Goal: Task Accomplishment & Management: Manage account settings

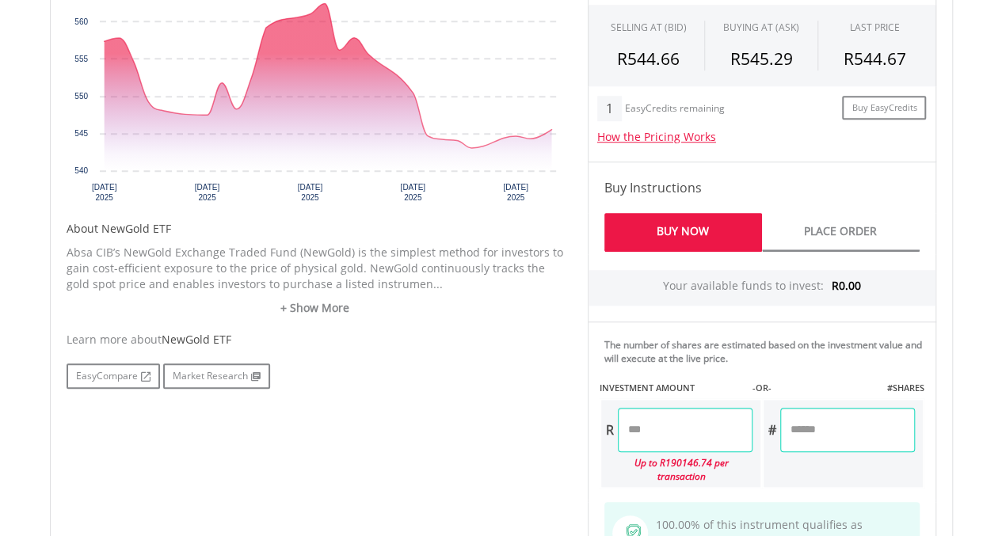
scroll to position [599, 0]
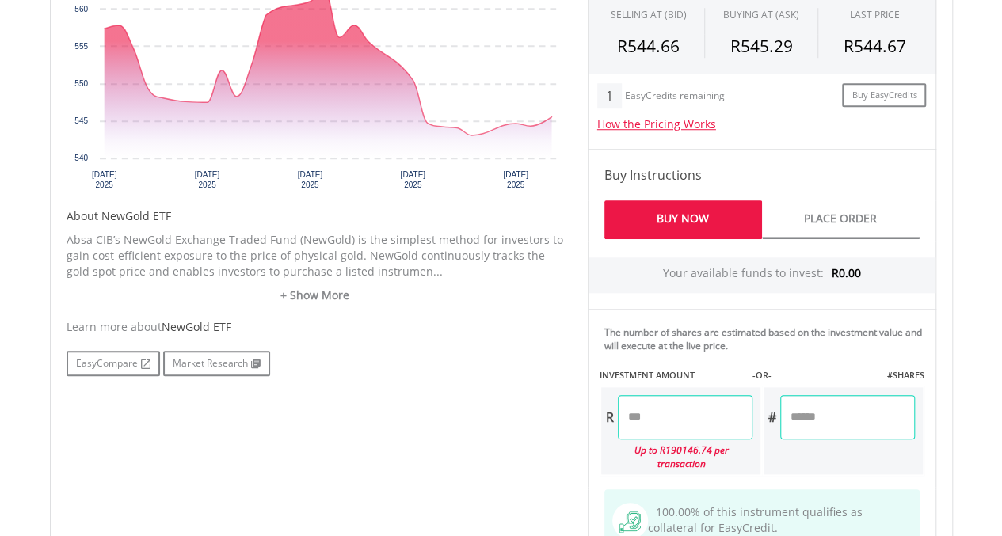
click at [672, 398] on input "number" at bounding box center [685, 417] width 135 height 44
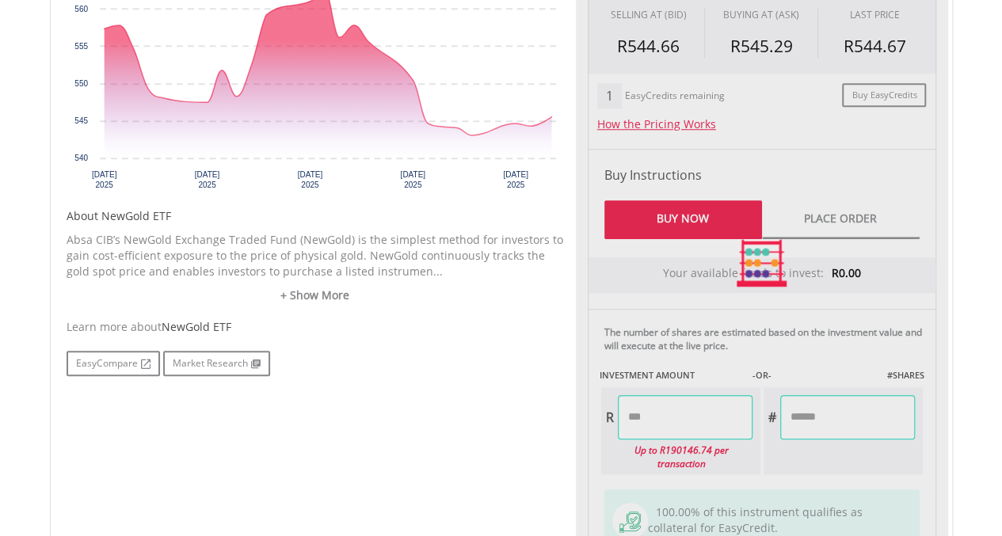
type input "*******"
type input "******"
click at [836, 409] on div "Last Updated Price: 15-min. Delay* Price Update Cost: 2 Credits Request A Price…" at bounding box center [762, 263] width 372 height 706
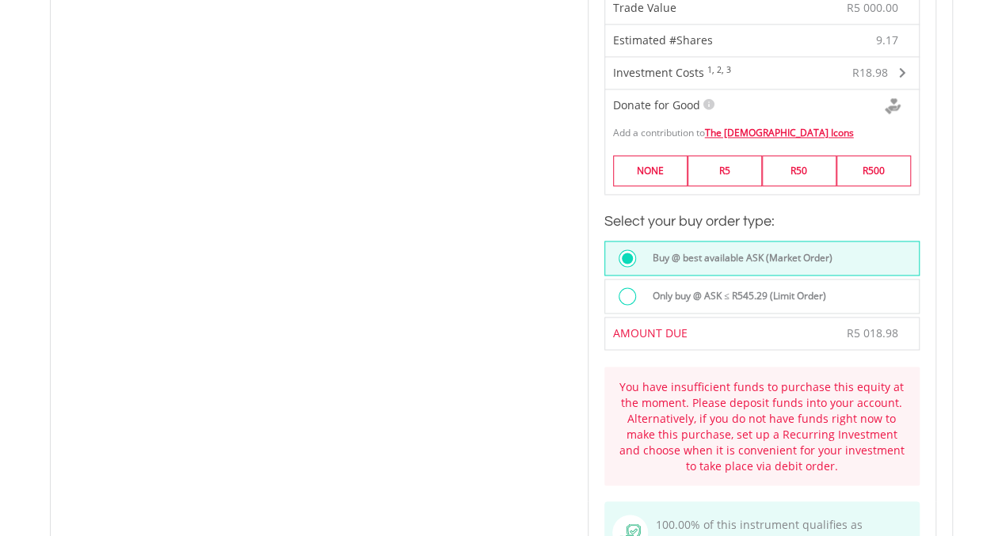
scroll to position [1139, 0]
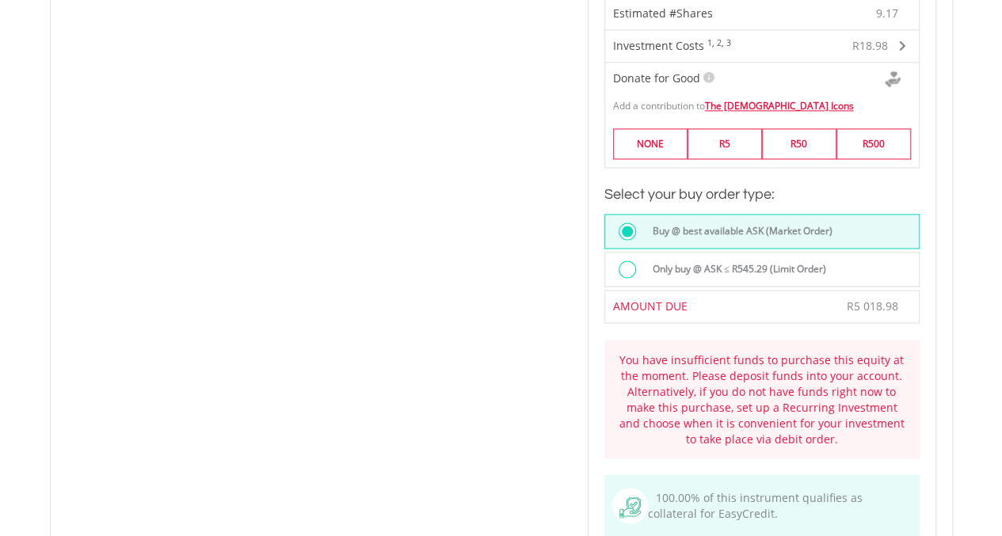
click at [627, 261] on div at bounding box center [626, 269] width 17 height 17
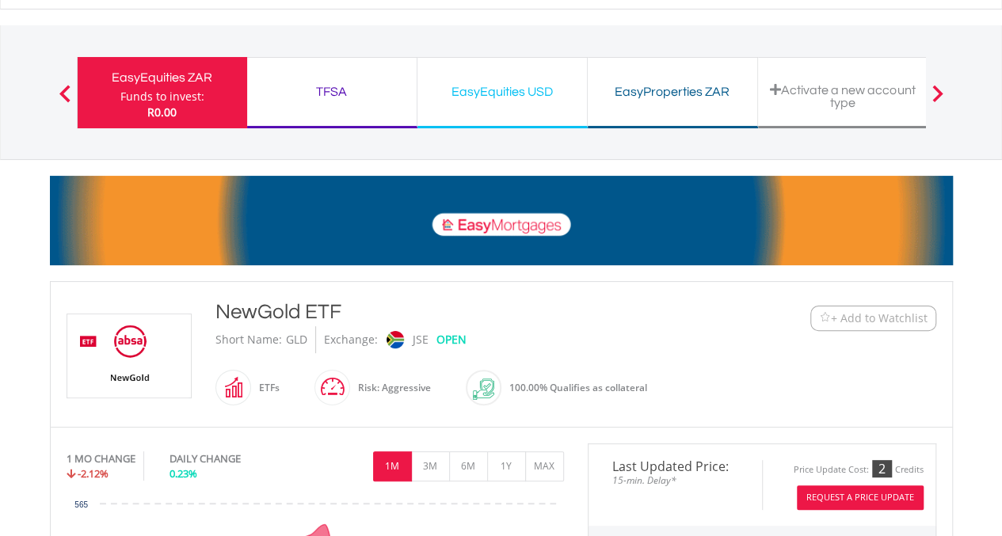
scroll to position [0, 0]
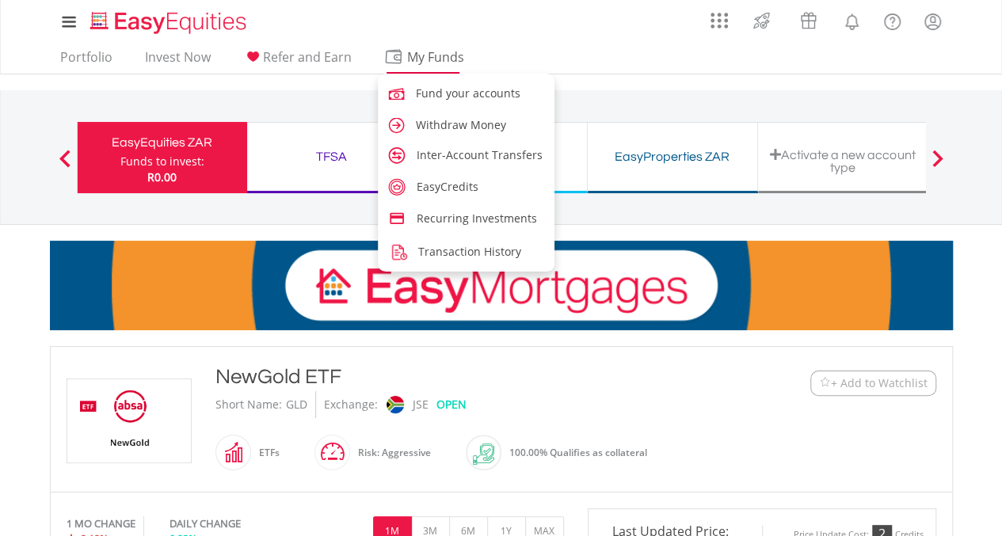
click at [439, 57] on span "My Funds" at bounding box center [436, 57] width 104 height 21
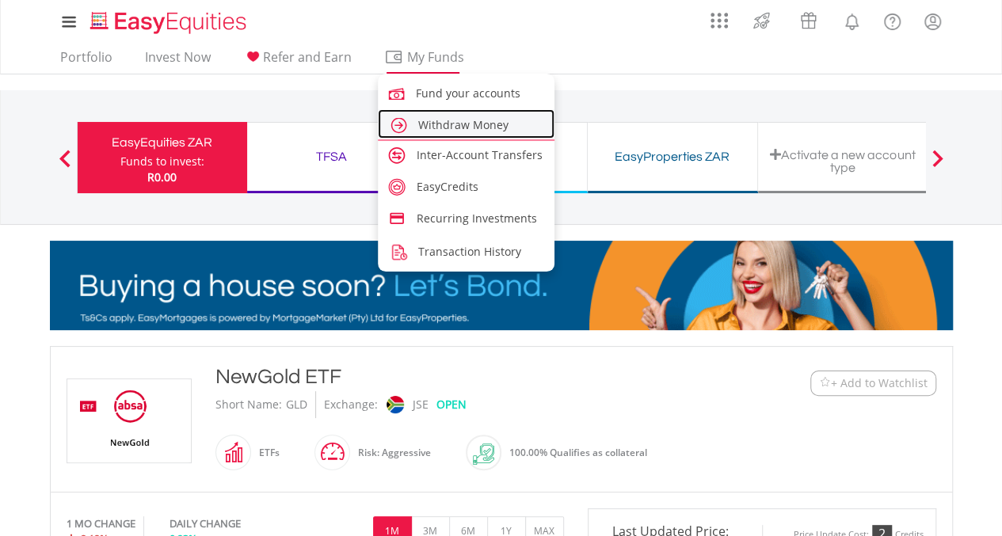
click at [447, 120] on span "Withdraw Money" at bounding box center [463, 124] width 90 height 15
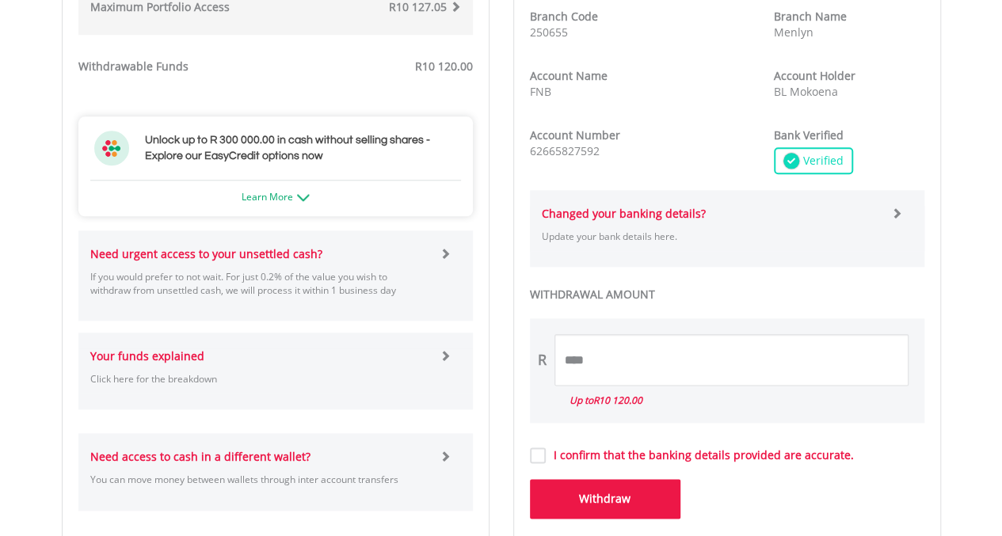
scroll to position [754, 0]
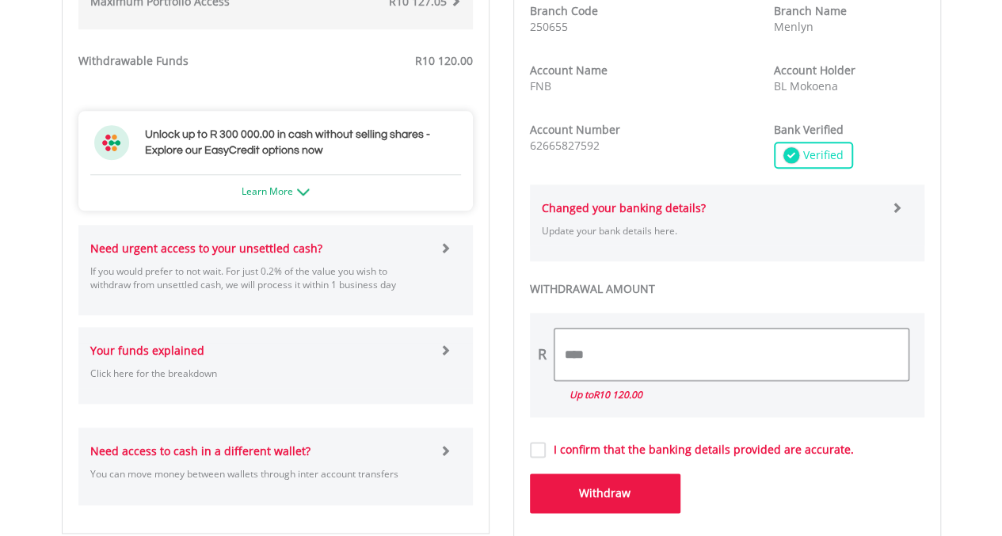
click at [637, 337] on input "****" at bounding box center [731, 354] width 354 height 51
type input "*"
type input "*****"
click at [546, 449] on label "I confirm that the banking details provided are accurate." at bounding box center [700, 450] width 308 height 16
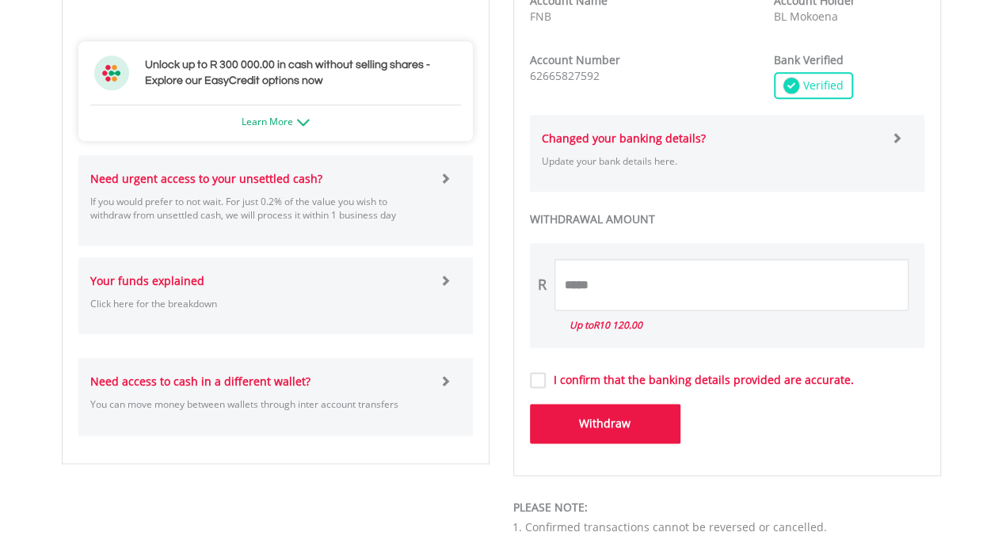
scroll to position [834, 0]
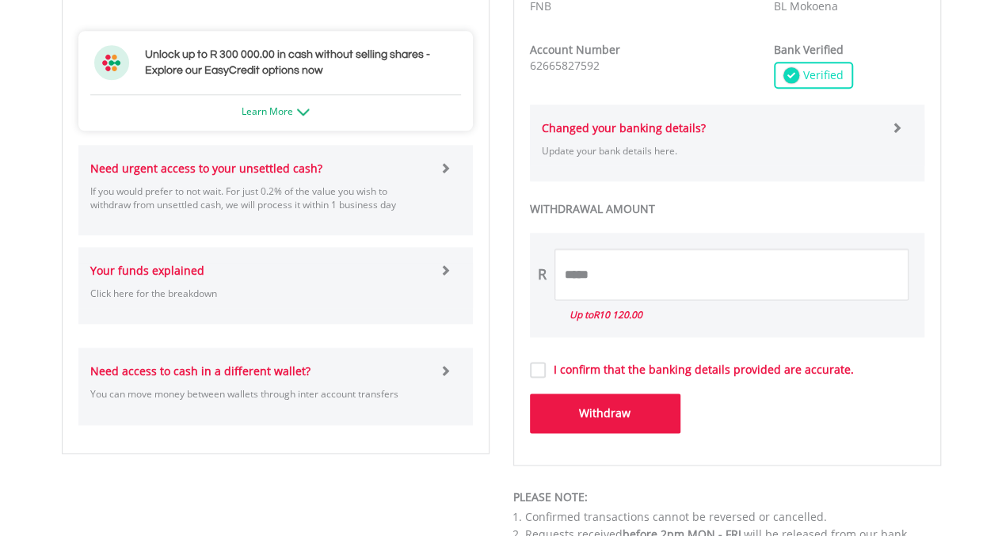
click at [641, 411] on button "Withdraw" at bounding box center [605, 414] width 150 height 40
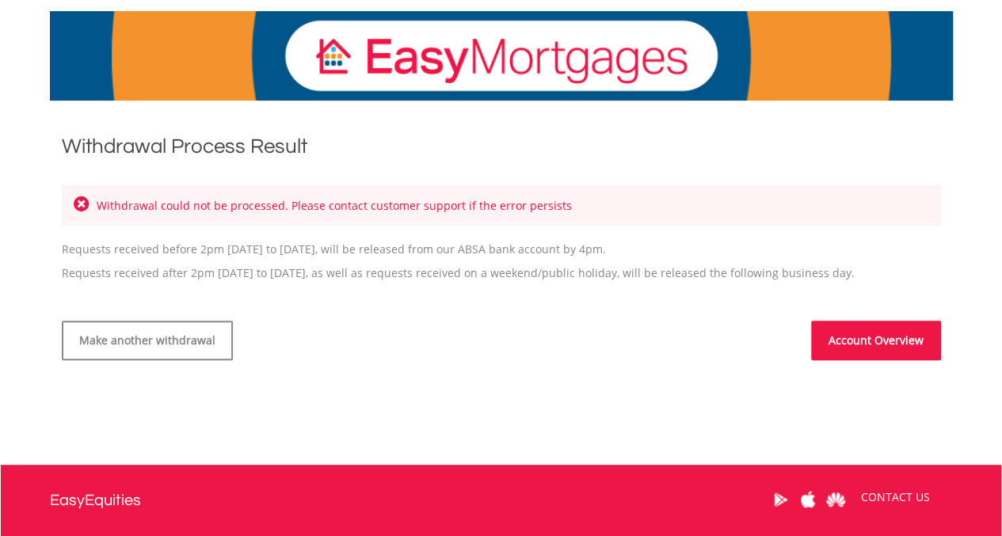
scroll to position [237, 0]
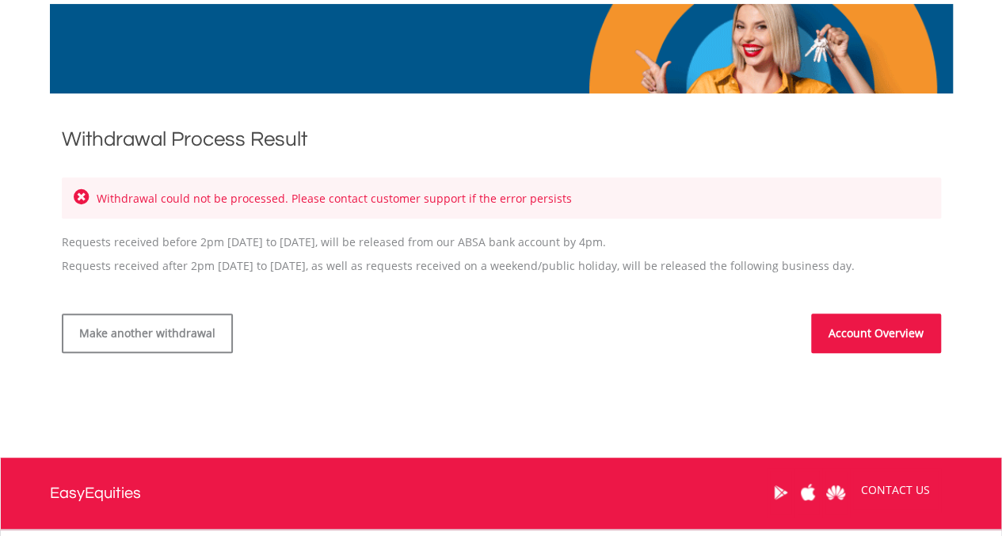
click at [835, 339] on link "Account Overview" at bounding box center [876, 334] width 130 height 40
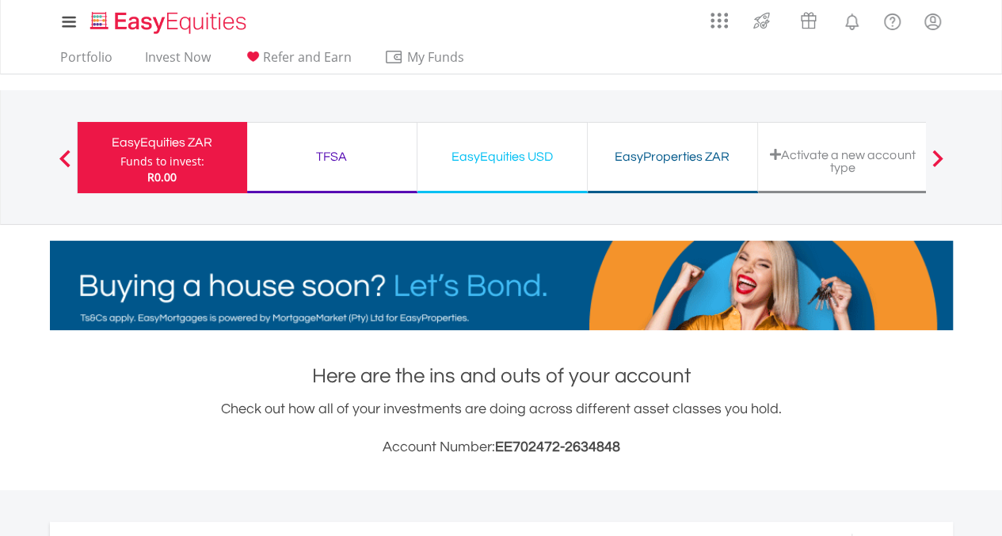
scroll to position [152, 301]
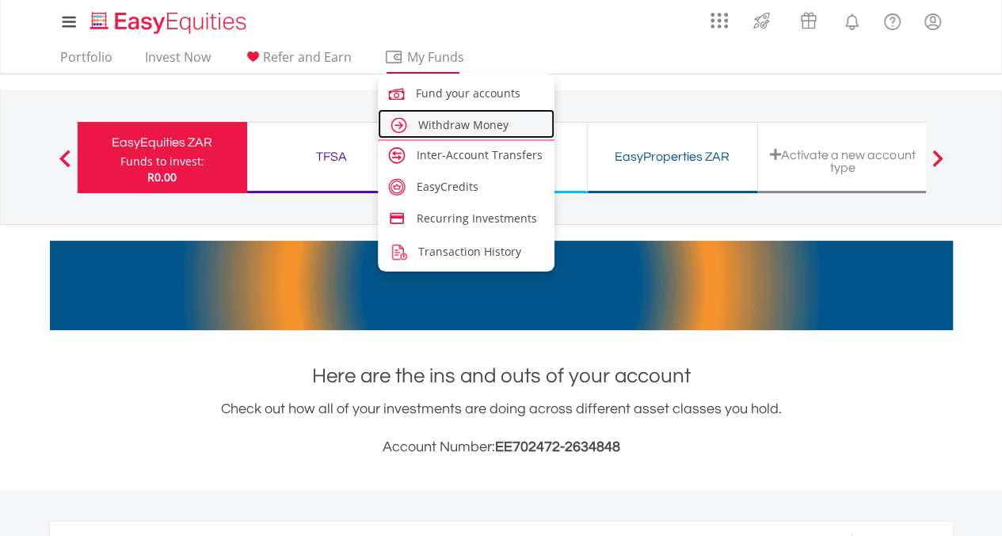
click at [432, 131] on span "Withdraw Money" at bounding box center [463, 124] width 90 height 15
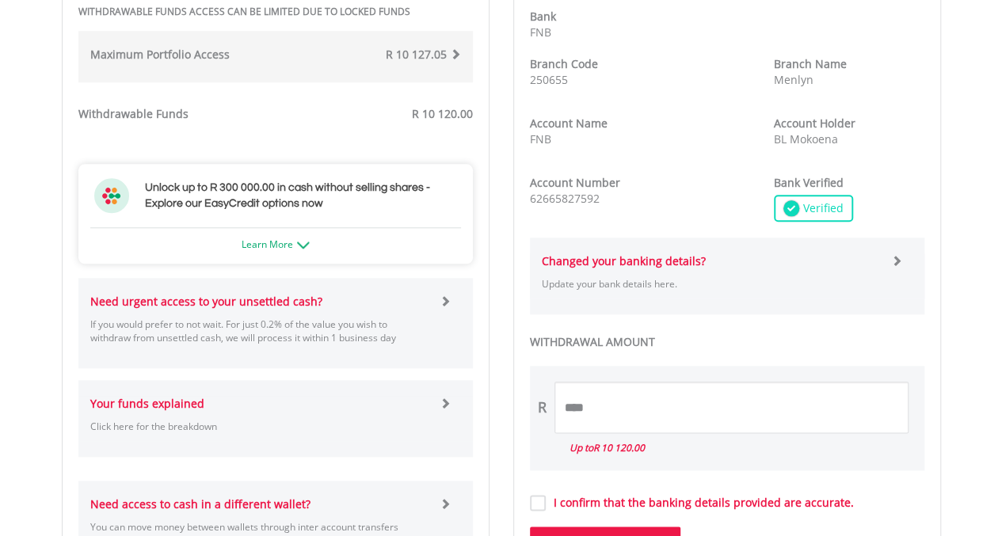
scroll to position [764, 0]
